Goal: Transaction & Acquisition: Obtain resource

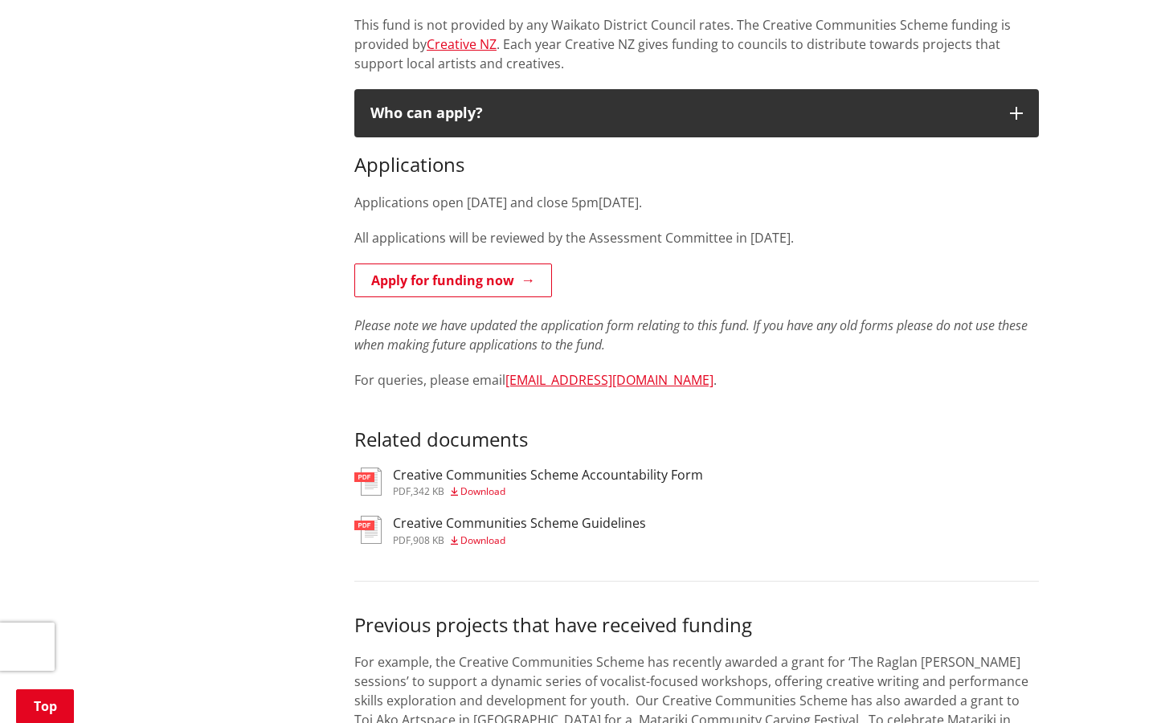
scroll to position [676, 0]
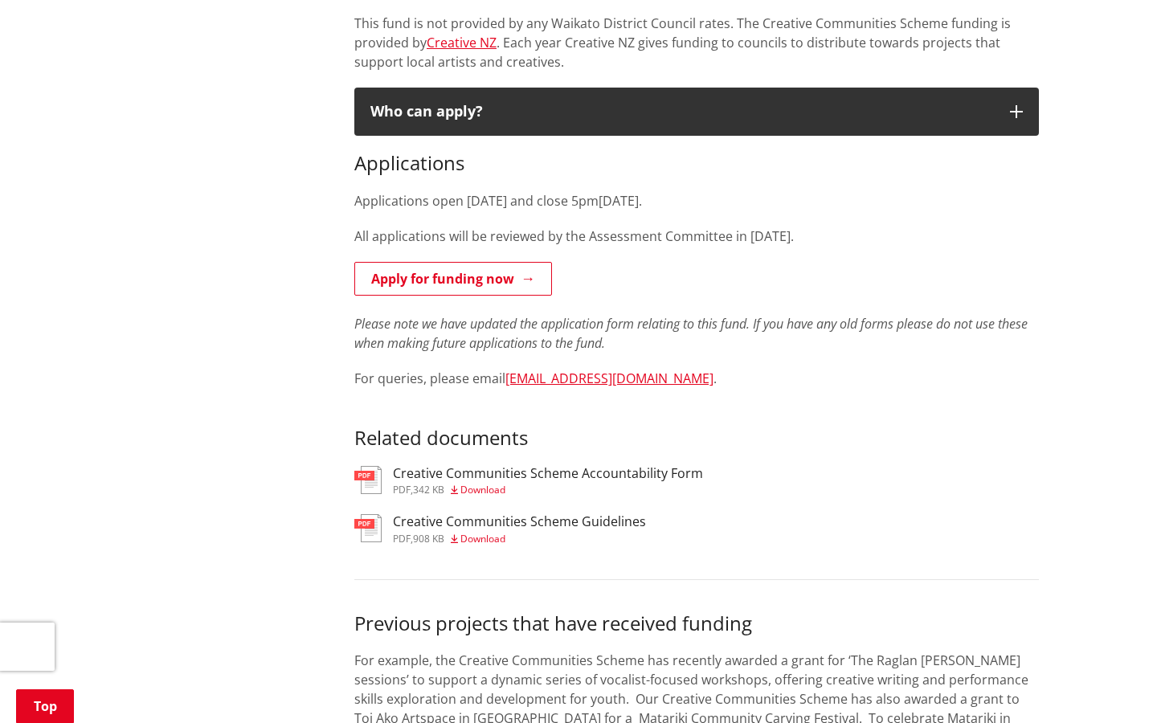
click at [500, 485] on span "Download" at bounding box center [482, 490] width 45 height 14
click at [491, 485] on span "Download" at bounding box center [482, 490] width 45 height 14
click at [456, 485] on icon at bounding box center [454, 490] width 7 height 10
click at [481, 532] on span "Download" at bounding box center [482, 539] width 45 height 14
click at [493, 484] on span "Download" at bounding box center [482, 490] width 45 height 14
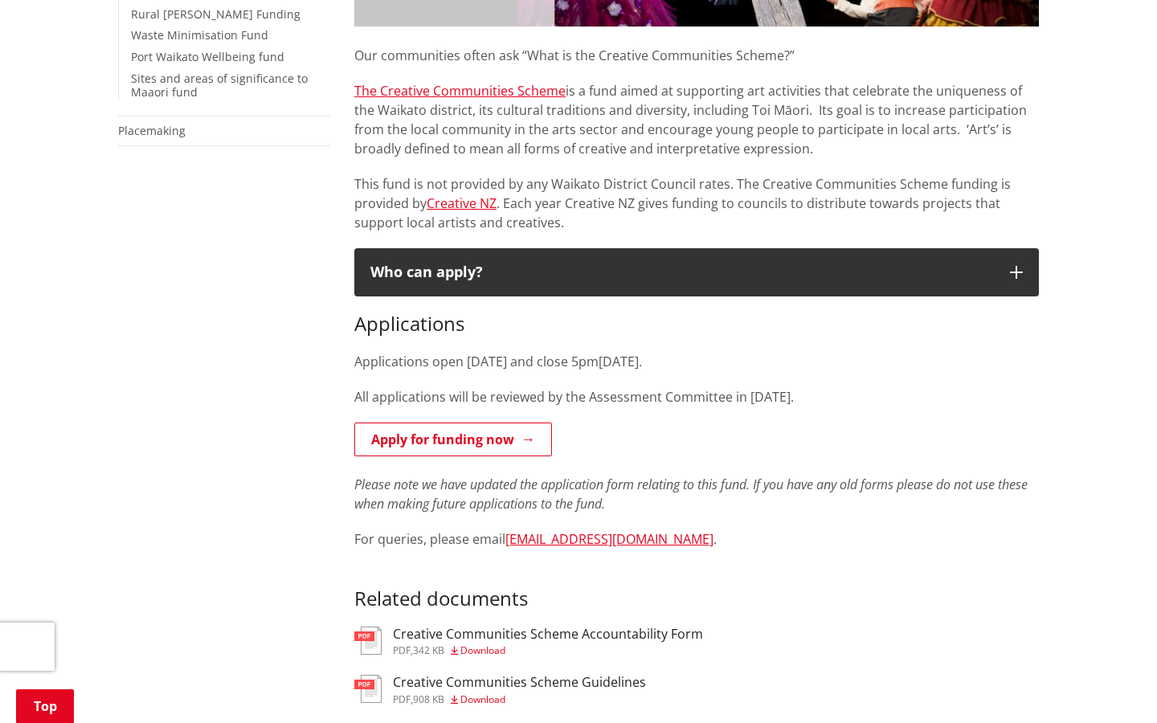
scroll to position [500, 0]
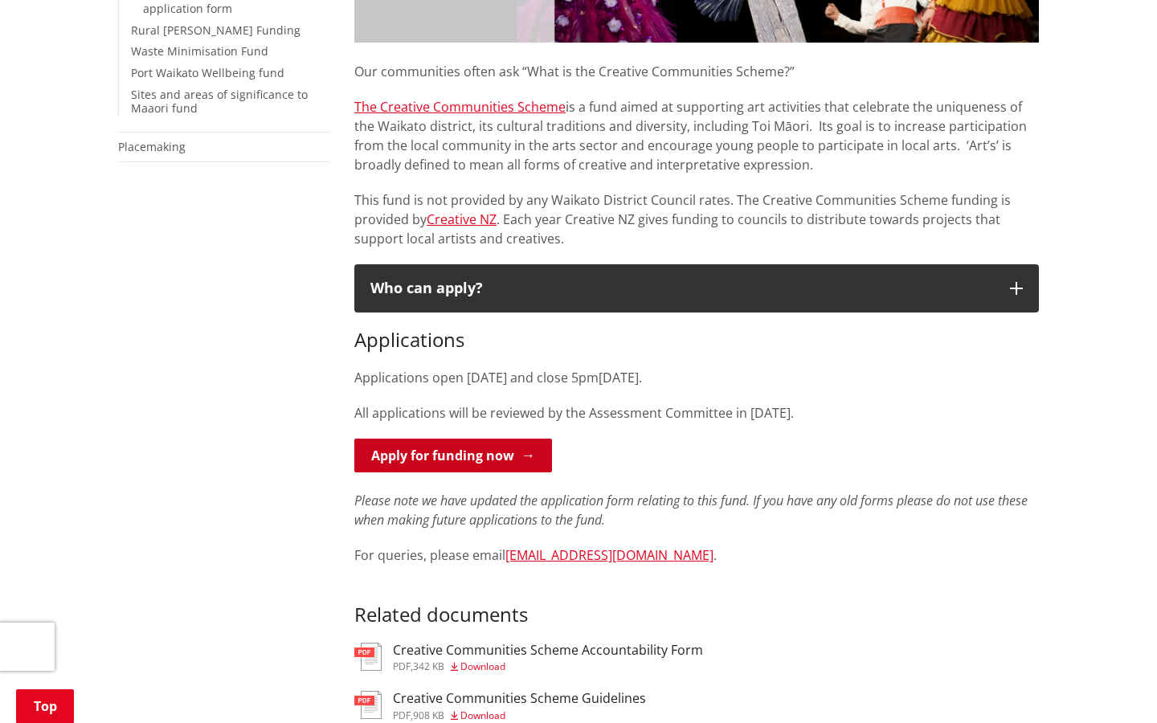
click at [427, 449] on link "Apply for funding now" at bounding box center [453, 456] width 198 height 34
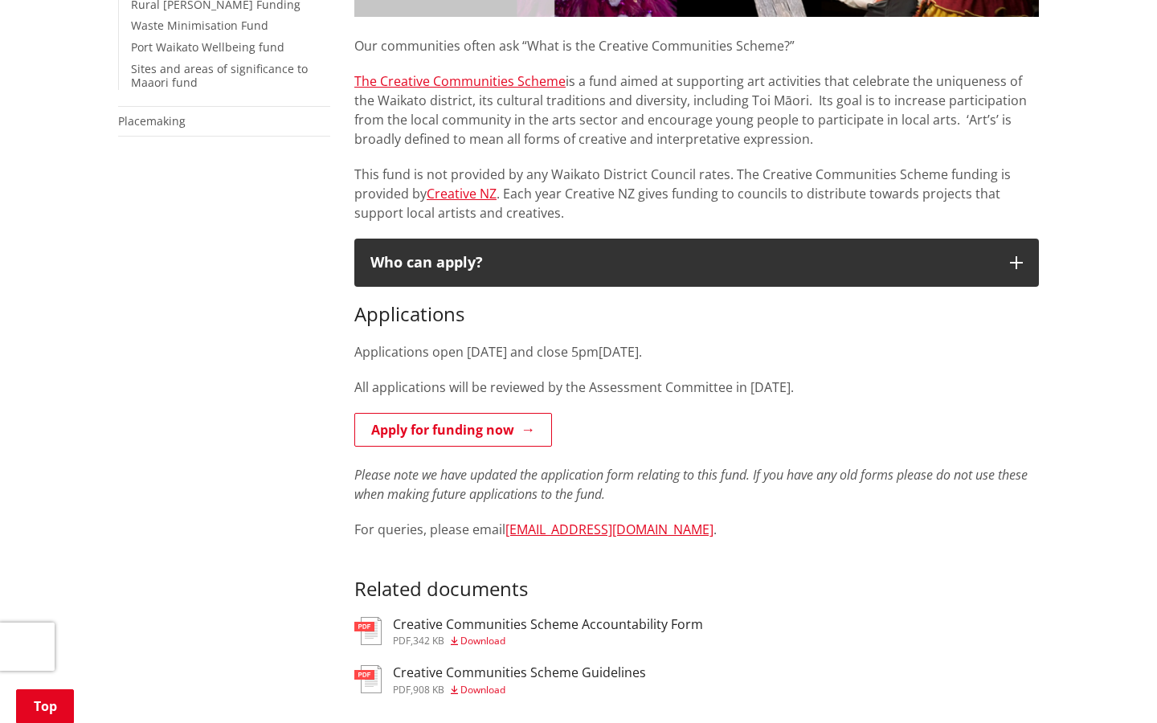
scroll to position [478, 0]
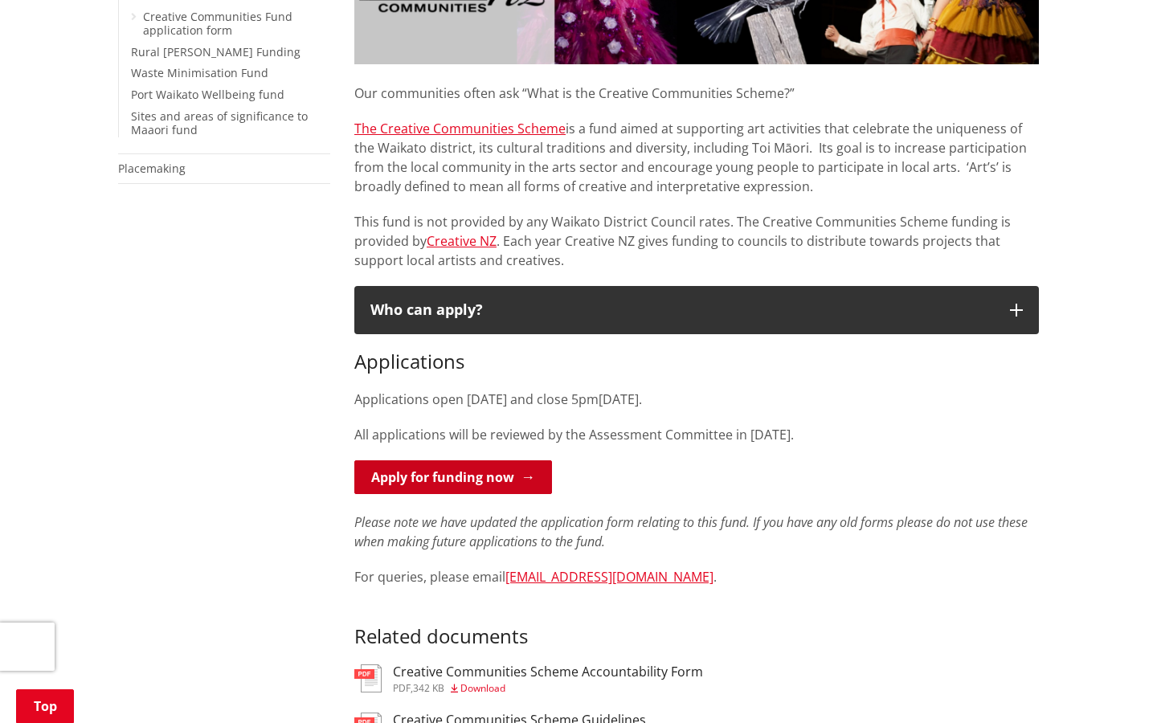
click at [503, 484] on link "Apply for funding now" at bounding box center [453, 477] width 198 height 34
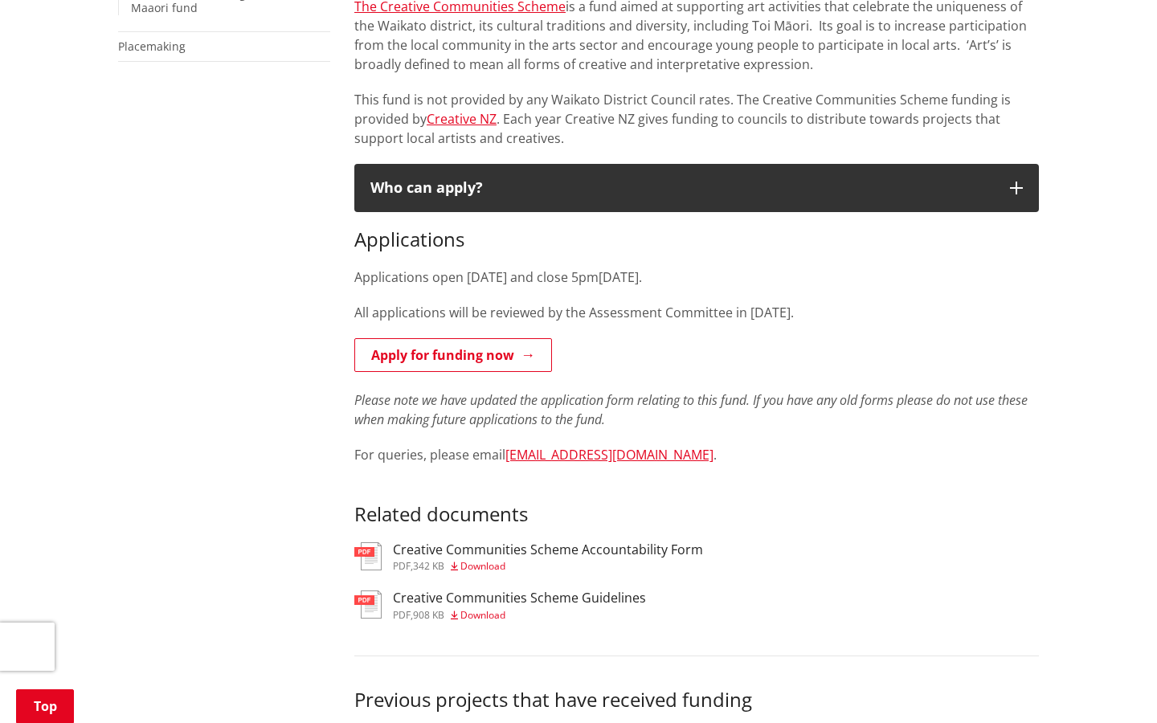
click at [481, 559] on span "Download" at bounding box center [482, 566] width 45 height 14
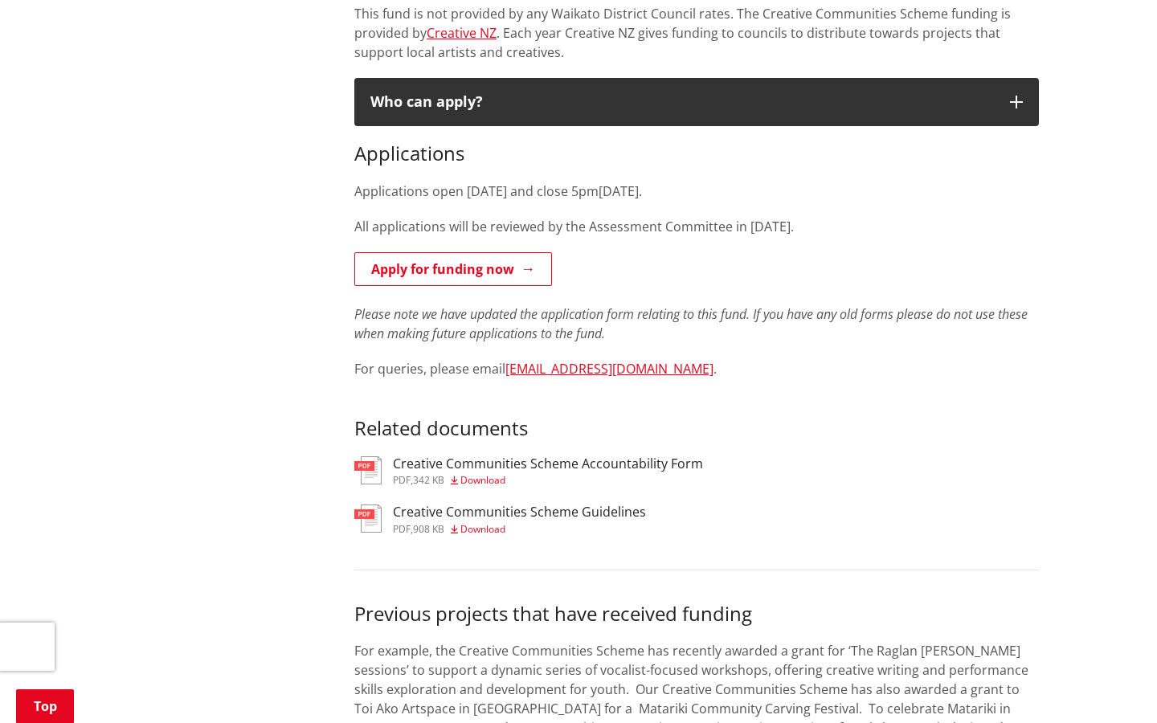
scroll to position [706, 0]
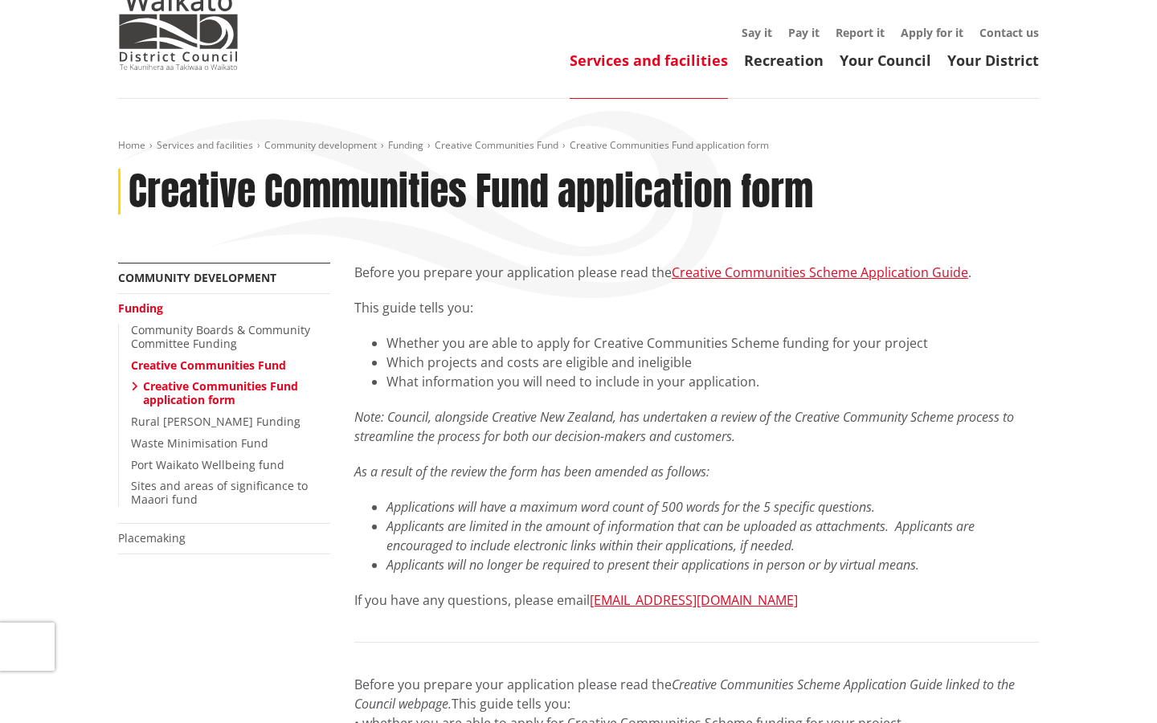
scroll to position [120, 0]
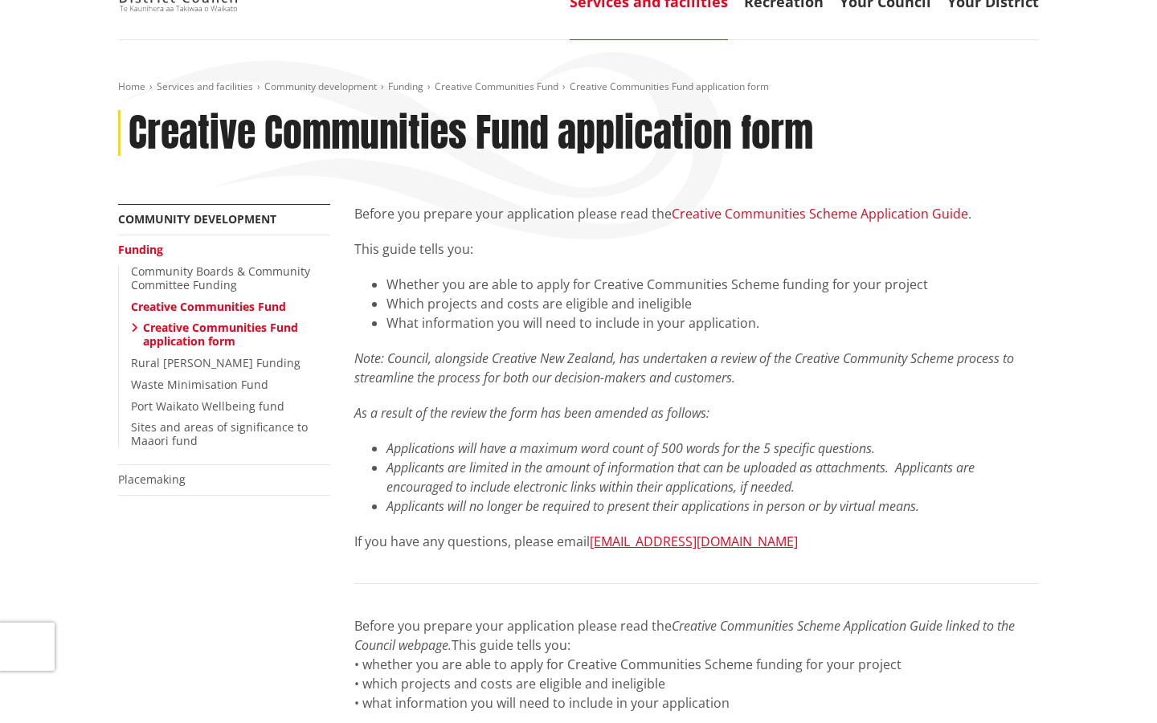
click at [741, 215] on link "Creative Communities Scheme Application Guide" at bounding box center [820, 214] width 296 height 18
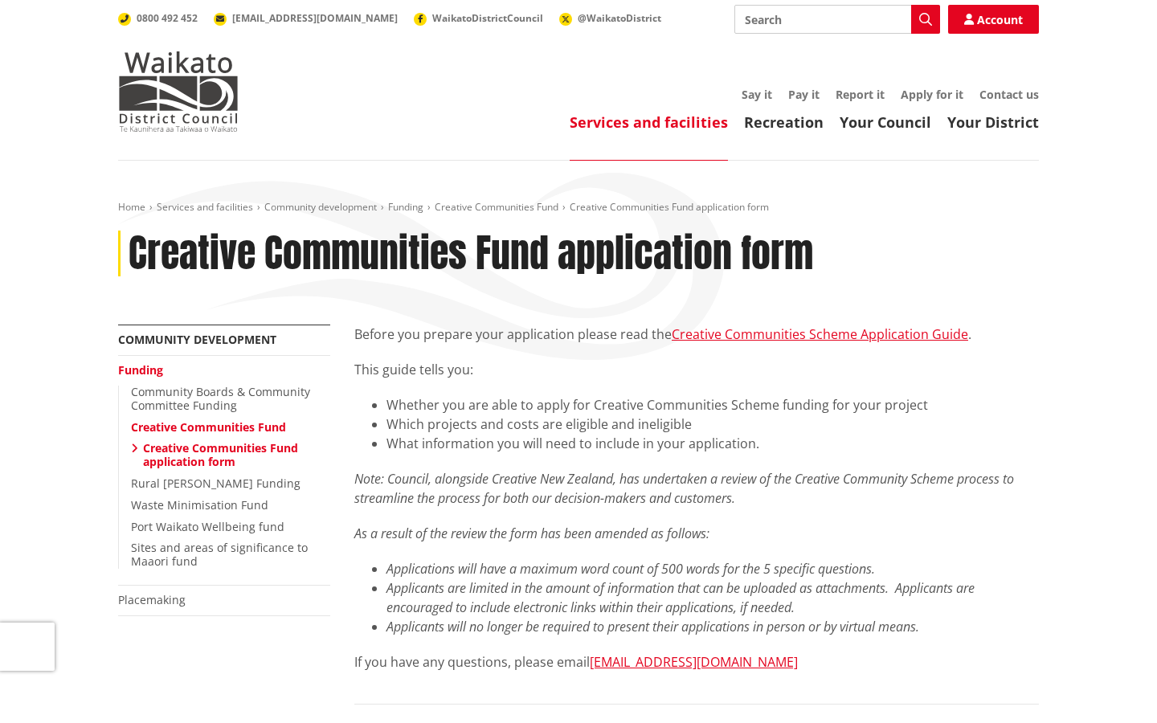
scroll to position [0, 0]
